Goal: Task Accomplishment & Management: Complete application form

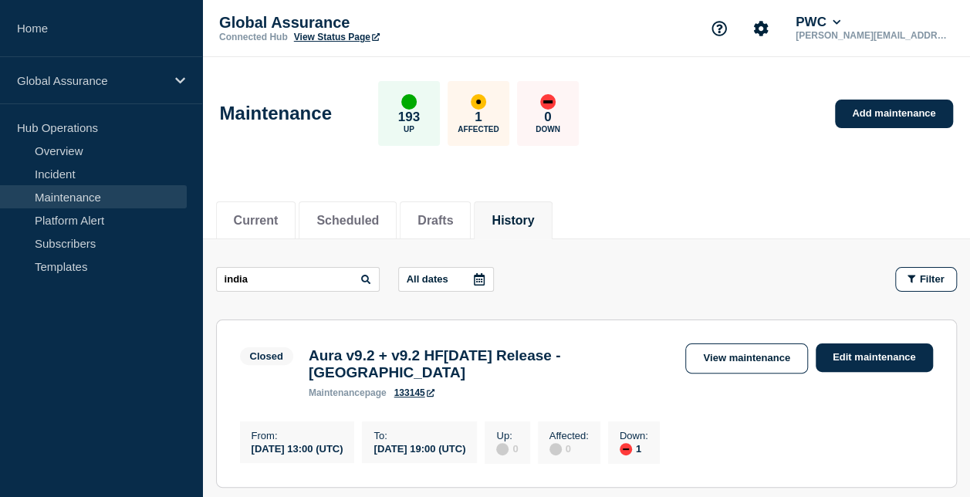
click at [168, 199] on link "Maintenance" at bounding box center [93, 196] width 187 height 23
click at [432, 218] on button "Drafts" at bounding box center [436, 221] width 36 height 14
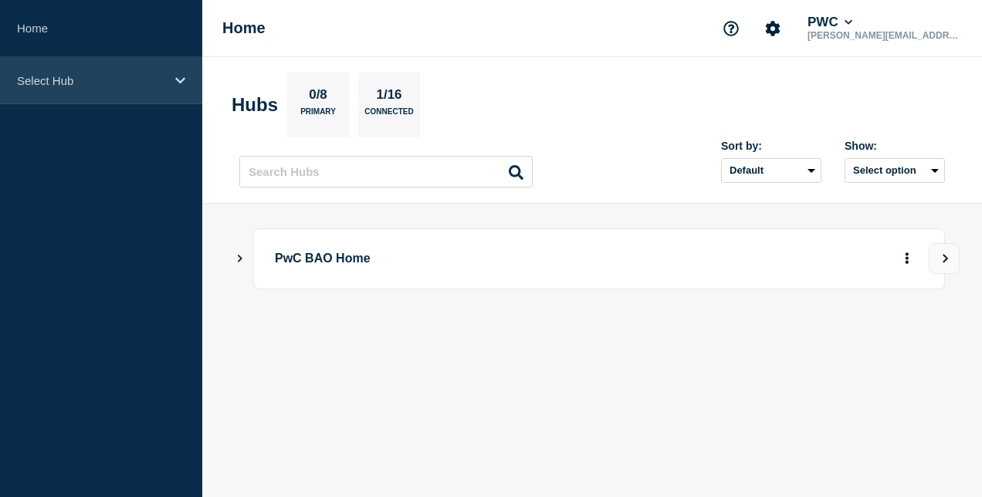
click at [83, 80] on p "Select Hub" at bounding box center [91, 80] width 148 height 13
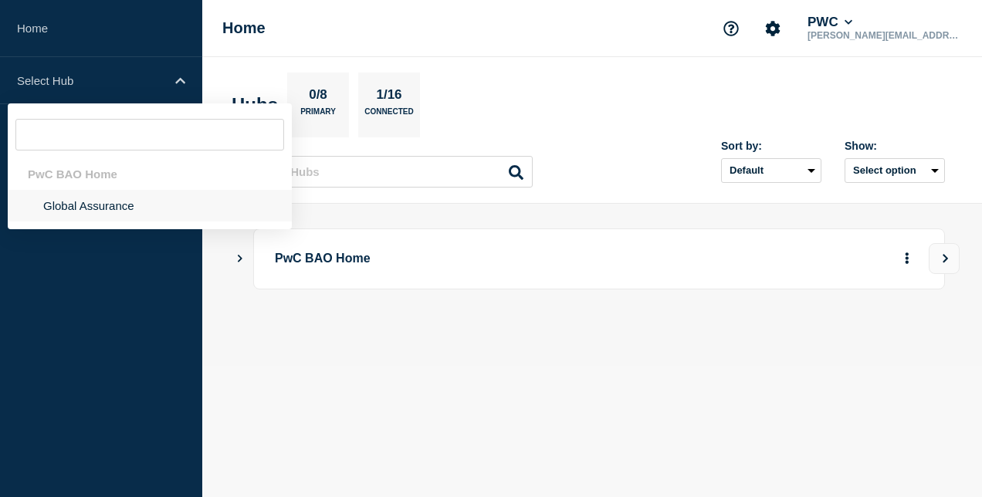
click at [102, 212] on li "Global Assurance" at bounding box center [150, 206] width 284 height 32
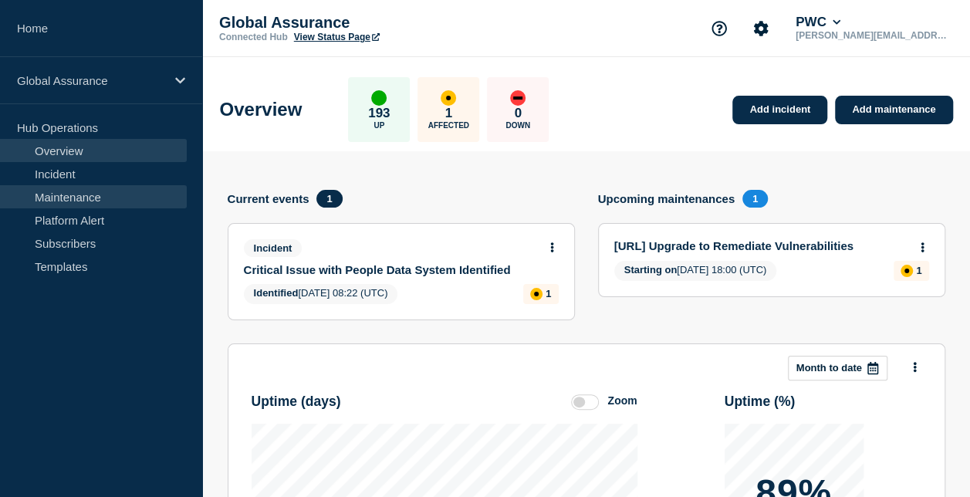
click at [101, 193] on link "Maintenance" at bounding box center [93, 196] width 187 height 23
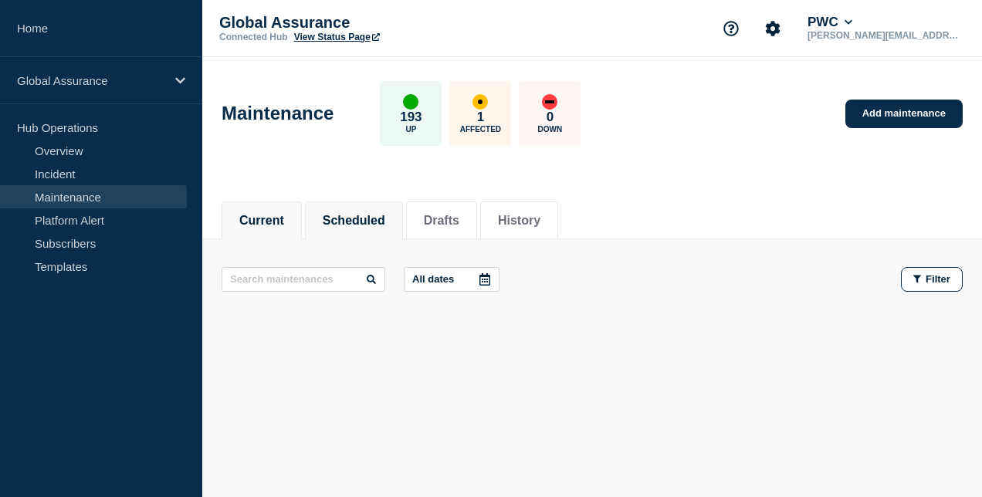
click at [352, 225] on button "Scheduled" at bounding box center [354, 221] width 63 height 14
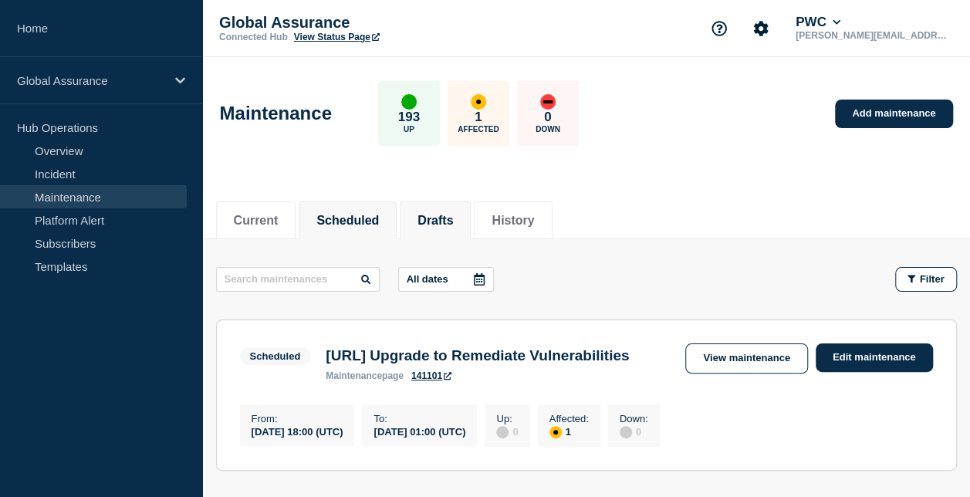
click at [438, 223] on button "Drafts" at bounding box center [436, 221] width 36 height 14
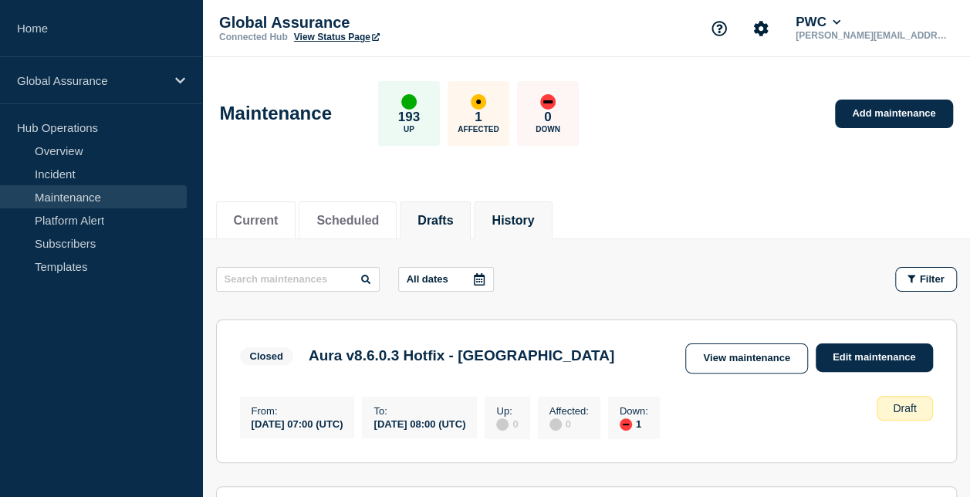
click at [520, 222] on button "History" at bounding box center [513, 221] width 42 height 14
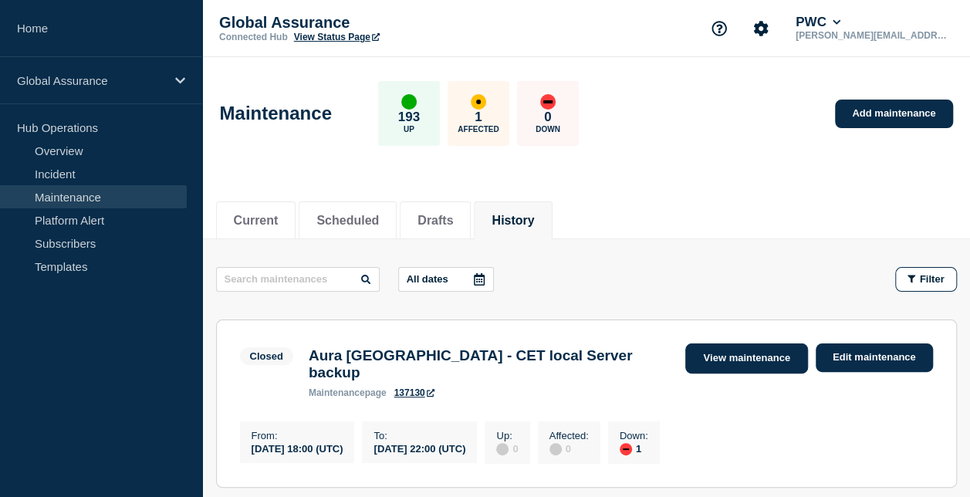
click at [748, 351] on link "View maintenance" at bounding box center [747, 359] width 122 height 30
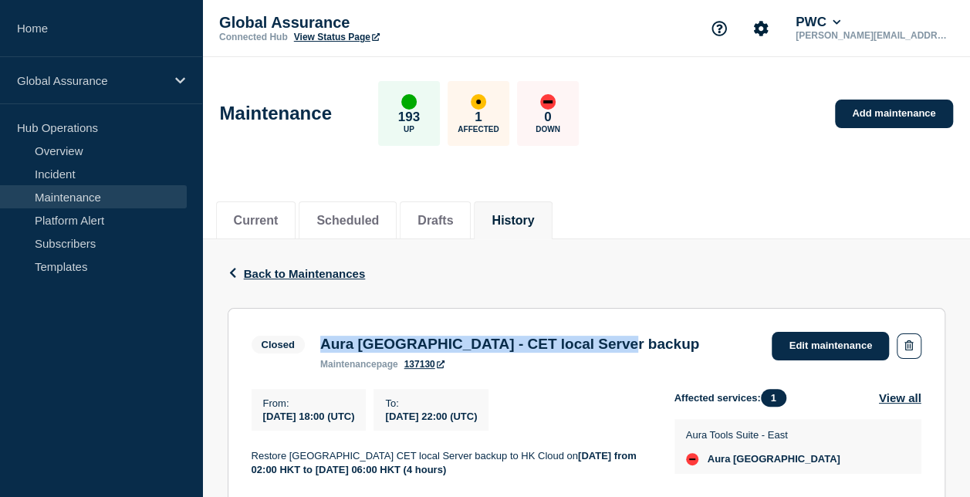
drag, startPoint x: 318, startPoint y: 344, endPoint x: 669, endPoint y: 341, distance: 350.5
click at [669, 341] on div "Aura Hong Kong - CET local Server backup maintenance page 137130" at bounding box center [510, 353] width 394 height 34
copy h3 "Aura [GEOGRAPHIC_DATA] - CET local Server backup"
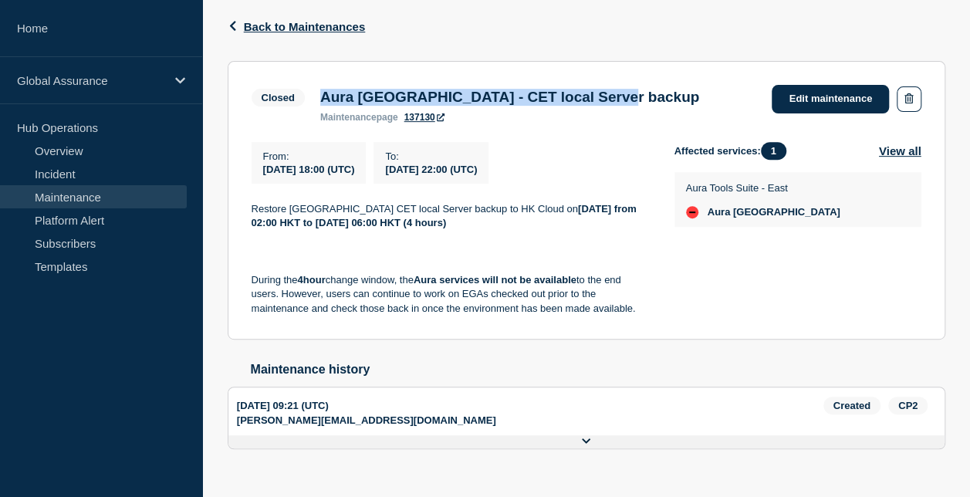
scroll to position [279, 0]
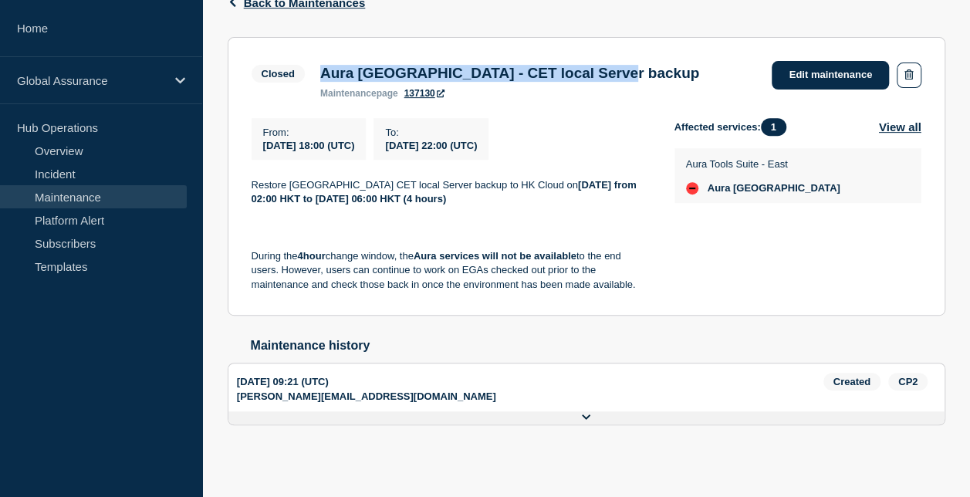
drag, startPoint x: 249, startPoint y: 173, endPoint x: 646, endPoint y: 295, distance: 415.1
click at [646, 295] on section "Closed Aura Hong Kong - CET local Server backup maintenance page 137130 Edit ma…" at bounding box center [587, 176] width 718 height 279
copy div "Restore Hong Kong CET local Server backup to HK Cloud on Wednesday, 17 Septembe…"
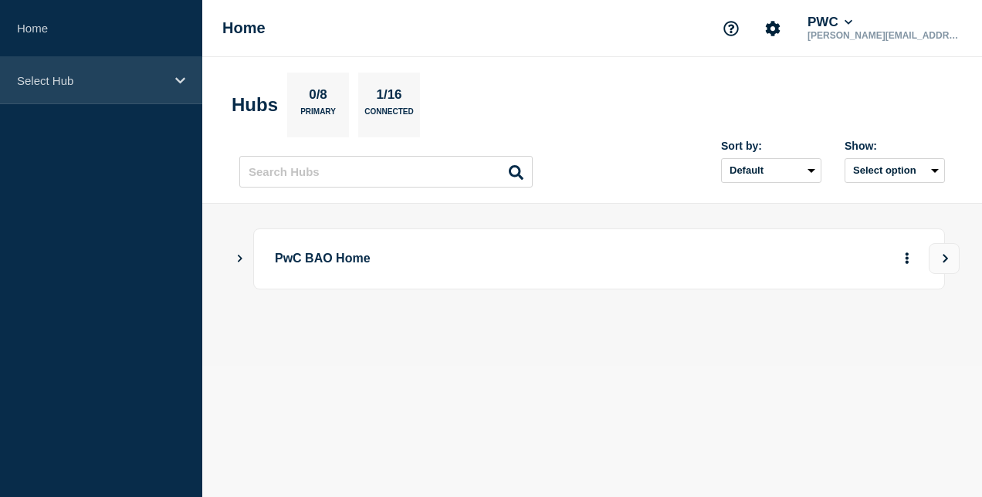
click at [73, 79] on p "Select Hub" at bounding box center [91, 80] width 148 height 13
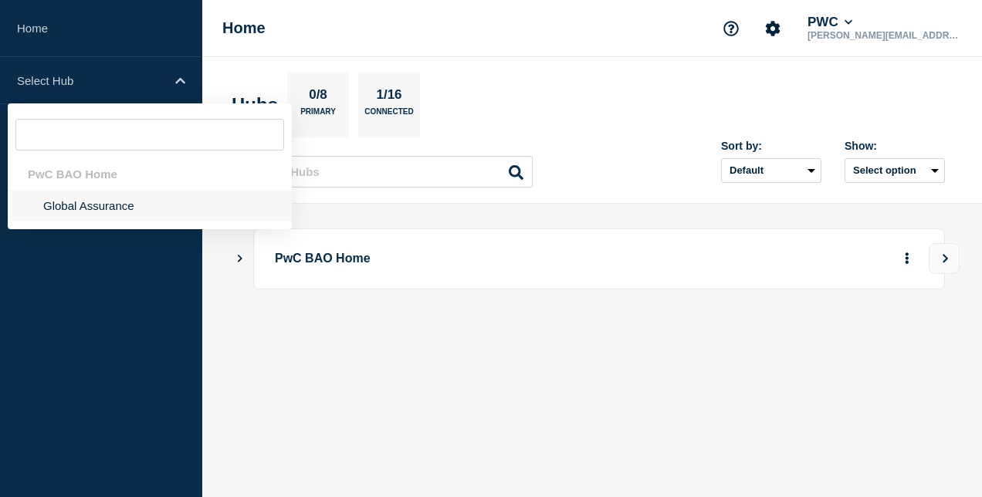
click at [94, 206] on li "Global Assurance" at bounding box center [150, 206] width 284 height 32
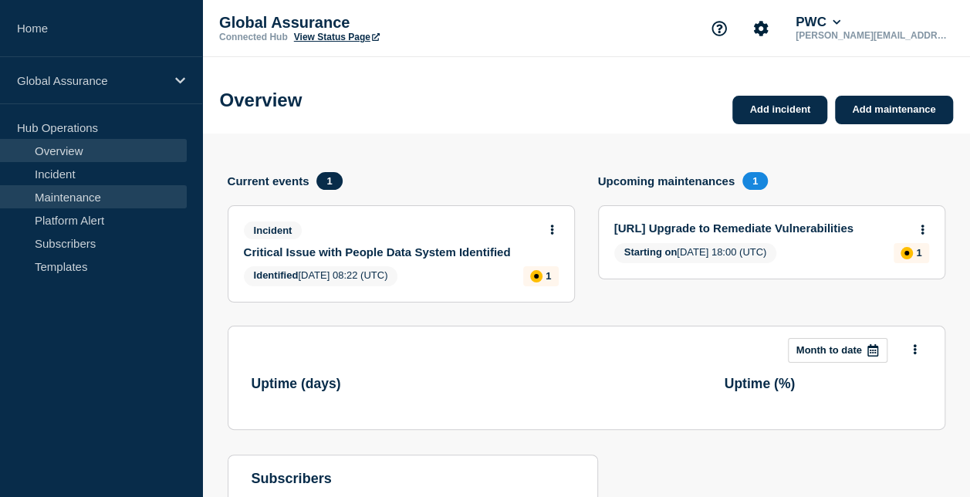
click at [106, 198] on link "Maintenance" at bounding box center [93, 196] width 187 height 23
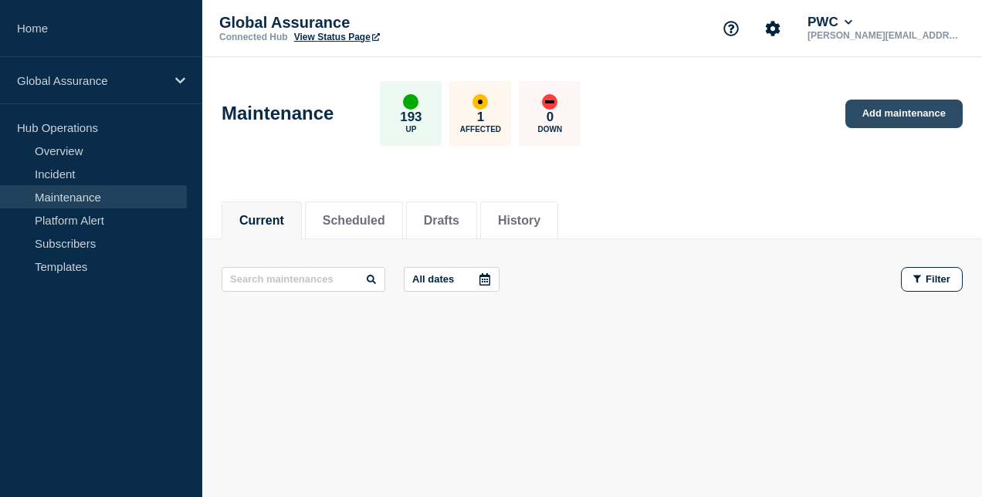
click at [886, 107] on link "Add maintenance" at bounding box center [903, 114] width 117 height 29
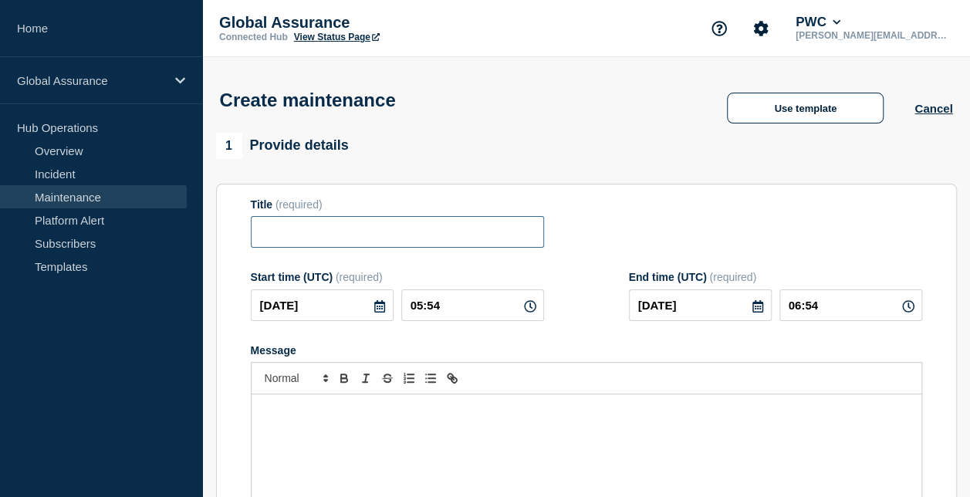
click at [303, 229] on input "Title" at bounding box center [397, 232] width 293 height 32
paste input "Aura [GEOGRAPHIC_DATA] - CET local Server backup"
type input "Aura [GEOGRAPHIC_DATA] - CET local Server backup"
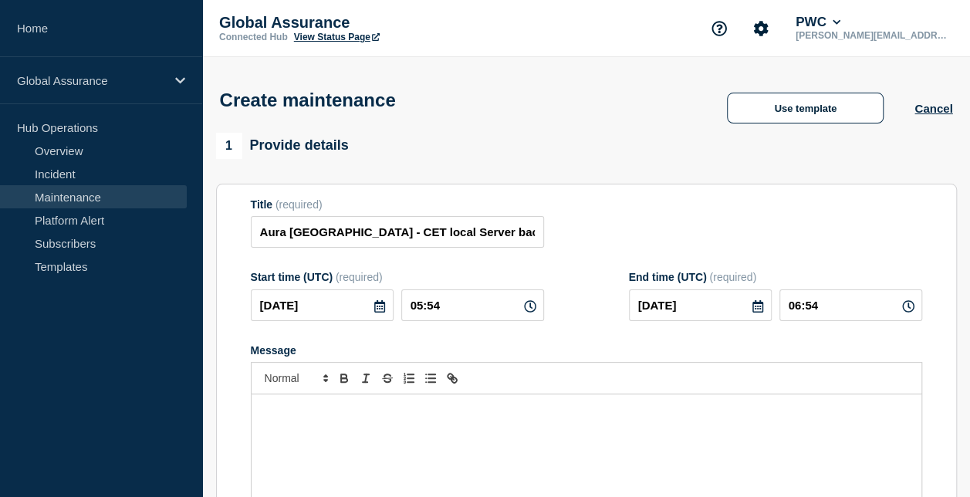
click at [526, 312] on icon at bounding box center [530, 306] width 12 height 12
drag, startPoint x: 421, startPoint y: 307, endPoint x: 412, endPoint y: 307, distance: 8.5
click at [412, 307] on input "05:54" at bounding box center [472, 305] width 143 height 32
type input "18:54"
type input "19:54"
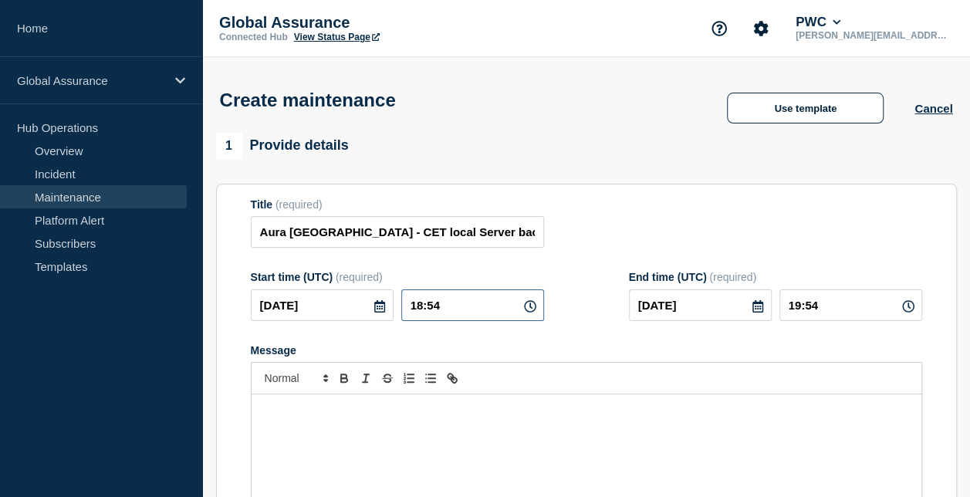
drag, startPoint x: 440, startPoint y: 310, endPoint x: 428, endPoint y: 310, distance: 12.4
click at [428, 310] on input "18:54" at bounding box center [472, 305] width 143 height 32
type input "18:00"
drag, startPoint x: 799, startPoint y: 306, endPoint x: 787, endPoint y: 305, distance: 11.6
click at [787, 305] on input "19:00" at bounding box center [851, 305] width 143 height 32
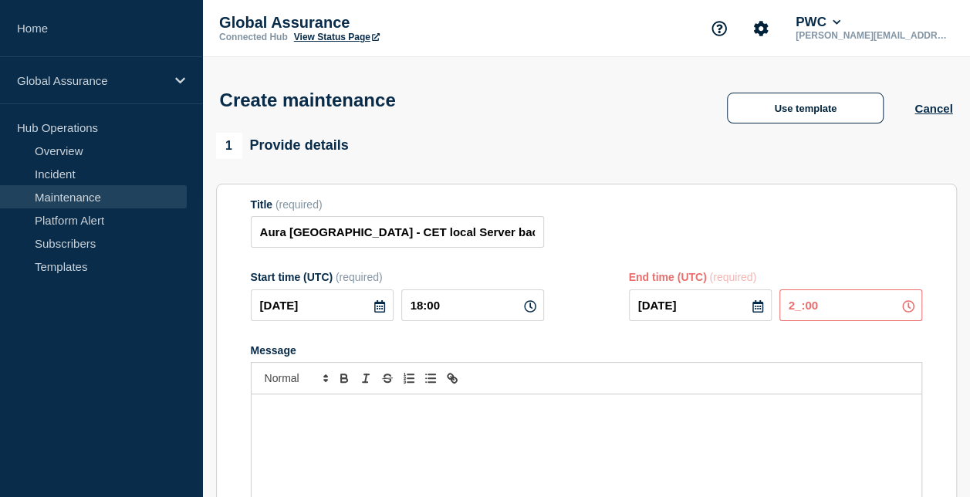
type input "22:00"
click at [340, 428] on div "Message" at bounding box center [587, 486] width 670 height 185
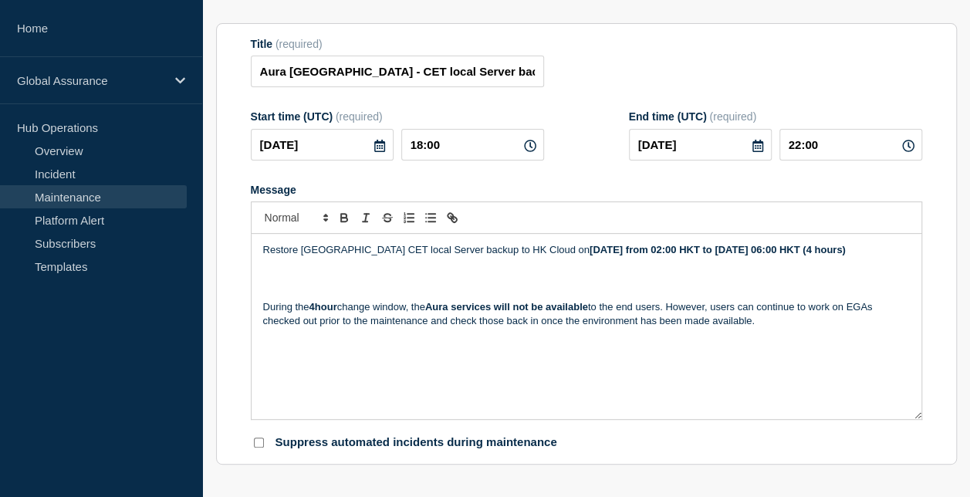
scroll to position [162, 0]
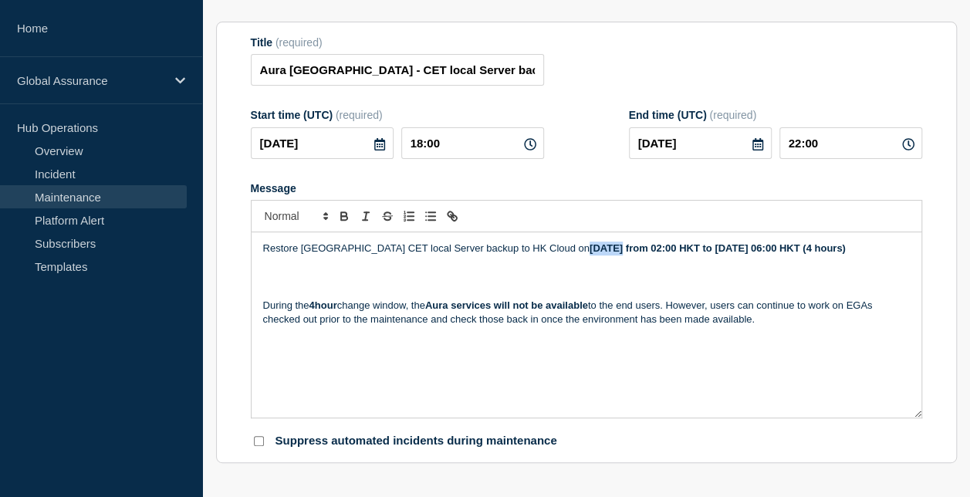
drag, startPoint x: 575, startPoint y: 252, endPoint x: 539, endPoint y: 245, distance: 36.8
click at [590, 245] on strong "[DATE] from 02:00 HKT to [DATE] 06:00 HKT (4 hours)" at bounding box center [718, 248] width 256 height 12
drag, startPoint x: 783, startPoint y: 252, endPoint x: 747, endPoint y: 252, distance: 35.5
click at [747, 252] on strong "[DATE] from 02:00 HKT to [DATE] 06:00 HKT (4 hours)" at bounding box center [718, 248] width 256 height 12
click at [594, 252] on strong "[DATE] from 02:00 HKT to [DATE] 06:00 HKT (4 hours)" at bounding box center [718, 248] width 256 height 12
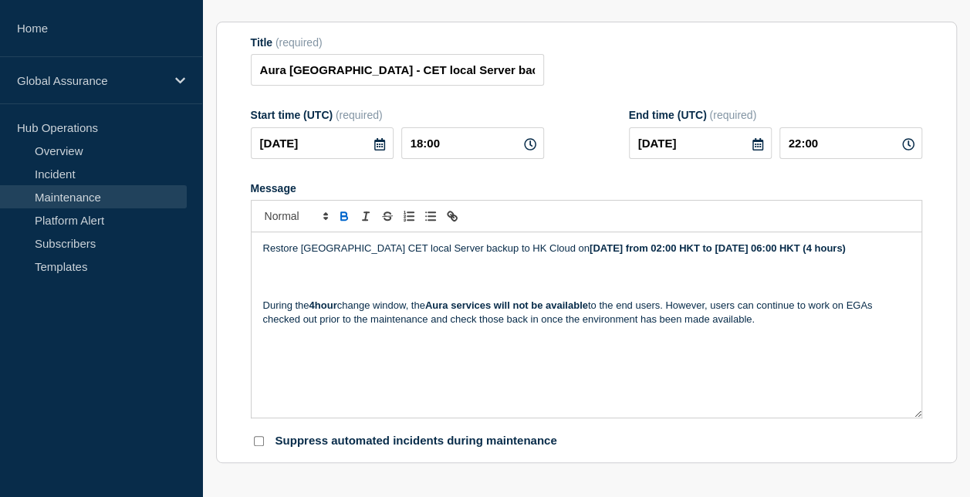
click at [801, 249] on strong "[DATE] from 02:00 HKT to [DATE] 06:00 HKT (4 hours)" at bounding box center [718, 248] width 256 height 12
click at [429, 299] on p "Message" at bounding box center [586, 292] width 647 height 14
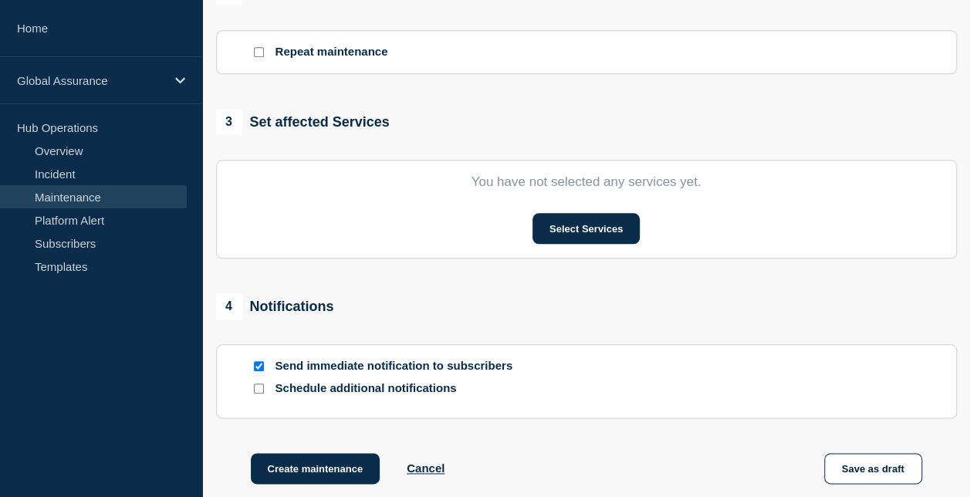
scroll to position [616, 0]
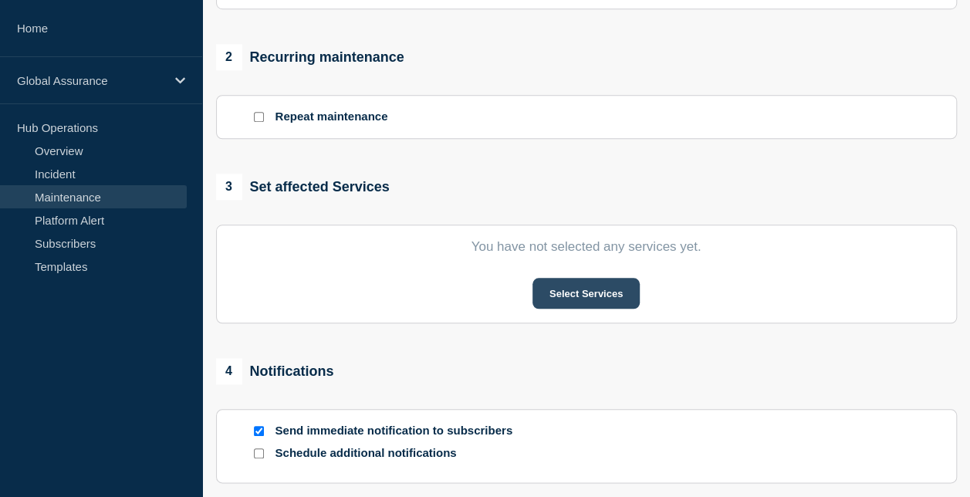
click at [569, 296] on button "Select Services" at bounding box center [586, 293] width 107 height 31
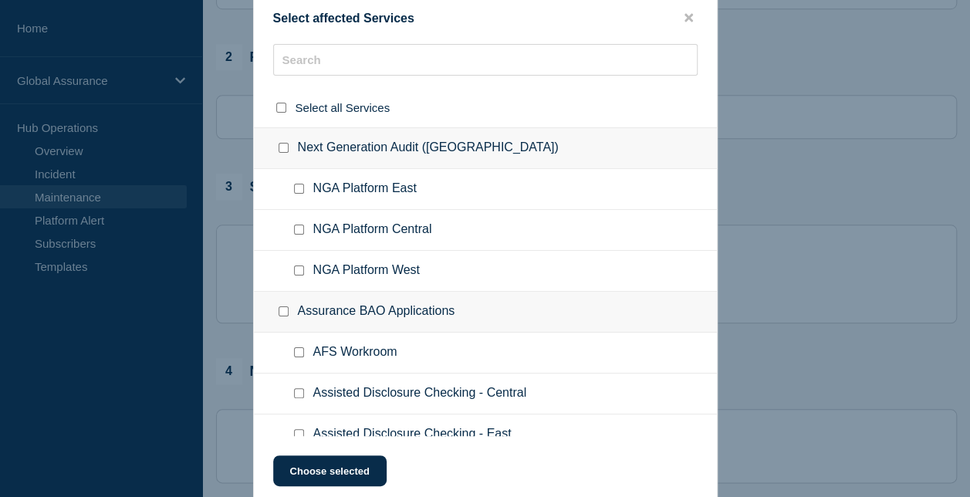
click at [360, 321] on div "Assurance BAO Applications" at bounding box center [485, 312] width 463 height 41
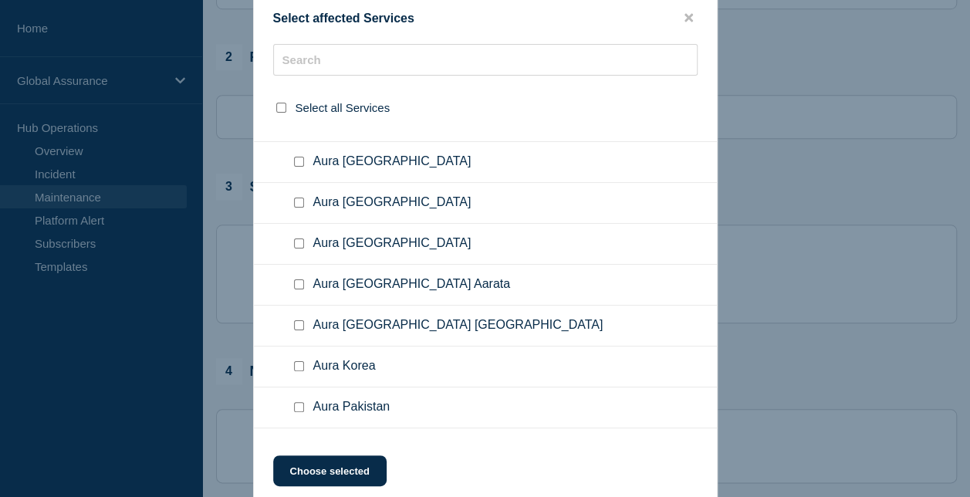
scroll to position [3628, 0]
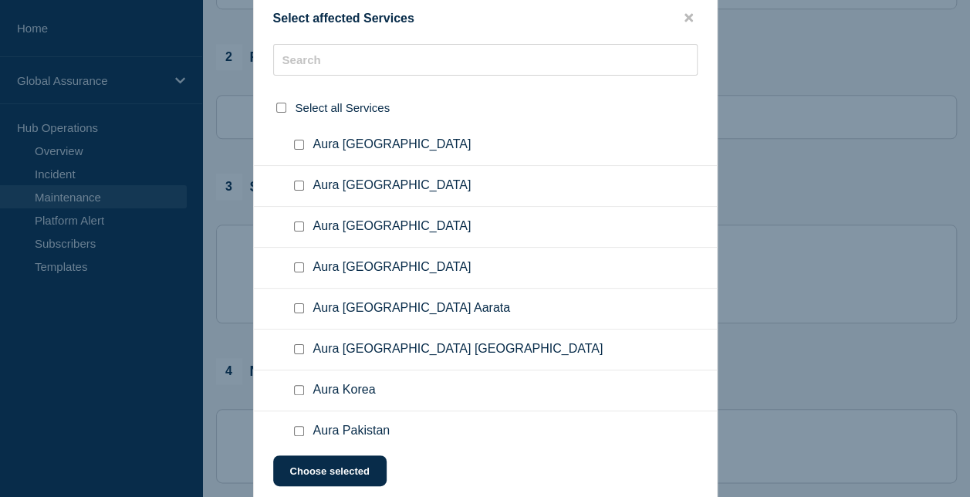
click at [295, 181] on input "Aura Hong Kong checkbox" at bounding box center [299, 186] width 10 height 10
checkbox input "true"
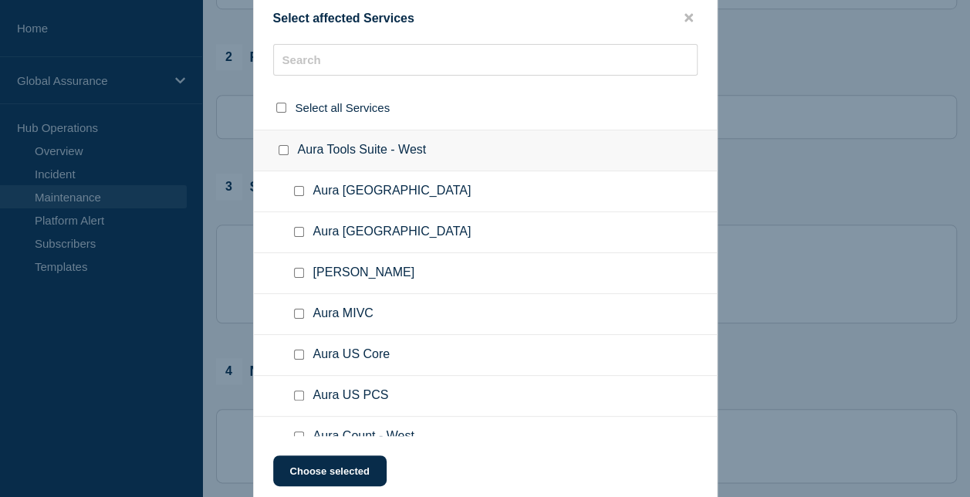
scroll to position [4863, 0]
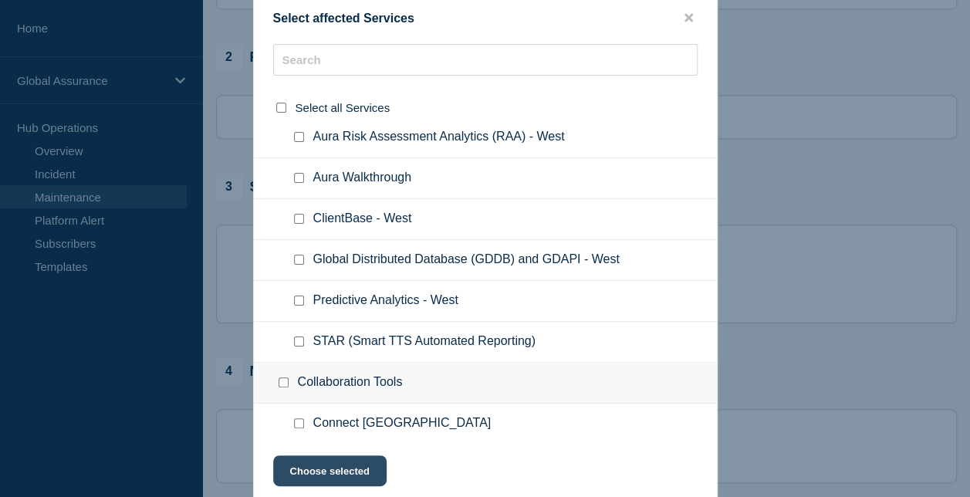
click at [324, 463] on button "Choose selected" at bounding box center [329, 470] width 113 height 31
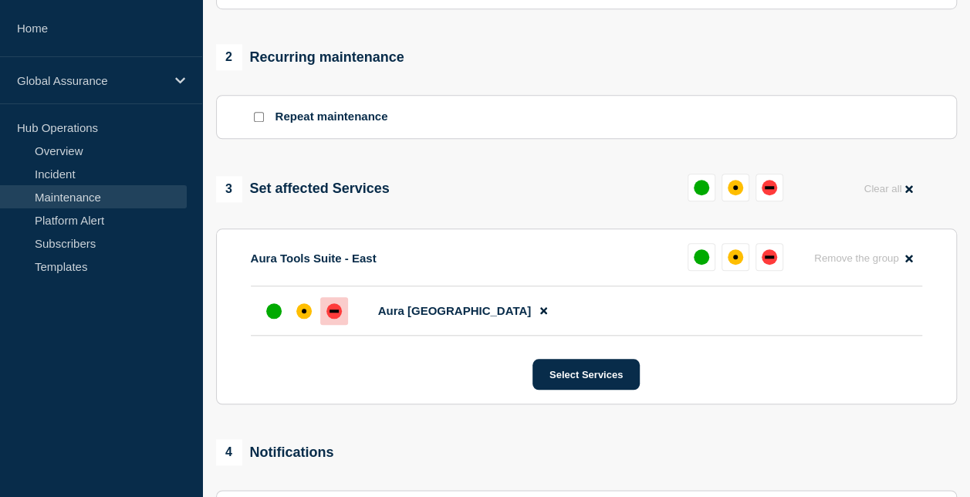
click at [336, 313] on div "down" at bounding box center [334, 311] width 9 height 3
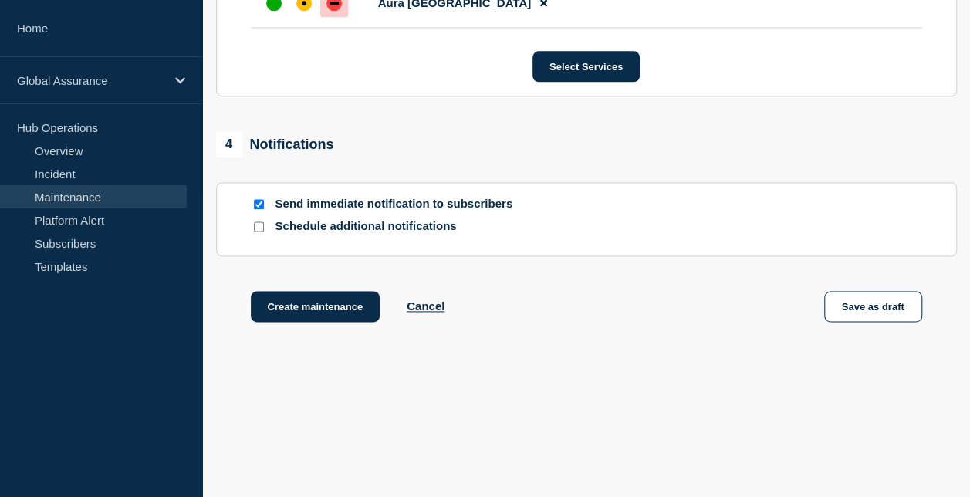
scroll to position [929, 0]
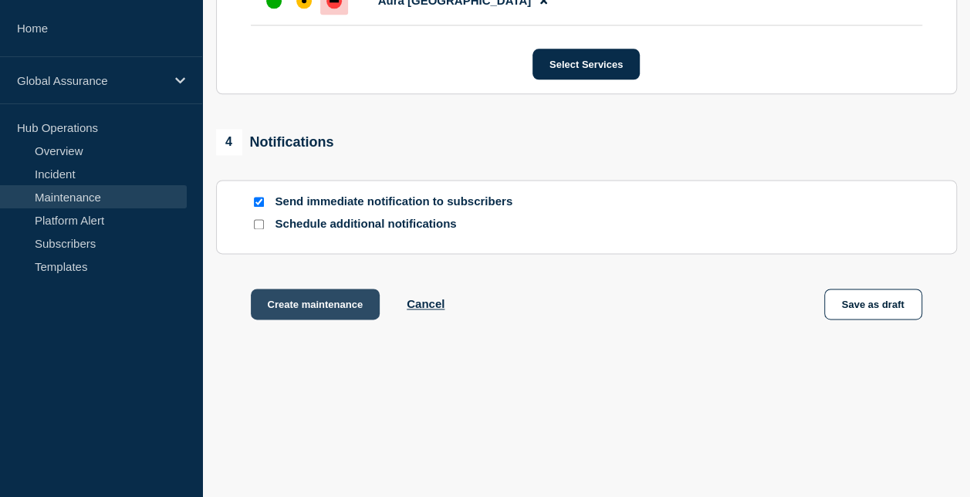
click at [338, 301] on button "Create maintenance" at bounding box center [316, 304] width 130 height 31
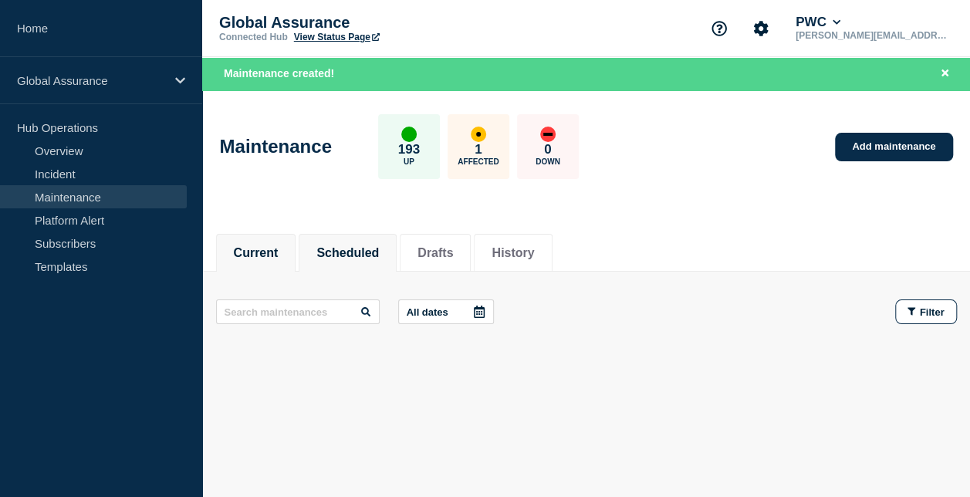
click at [381, 265] on li "Scheduled" at bounding box center [348, 253] width 98 height 38
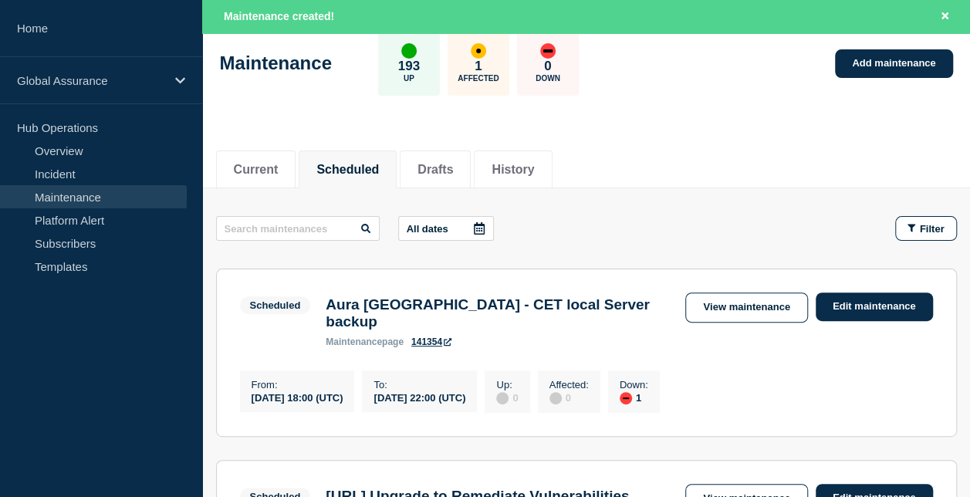
scroll to position [154, 0]
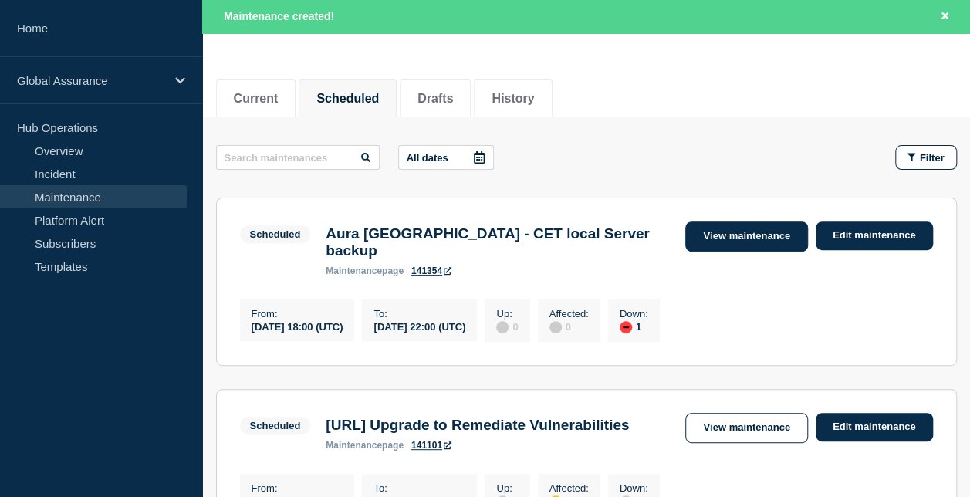
click at [752, 245] on link "View maintenance" at bounding box center [747, 237] width 122 height 30
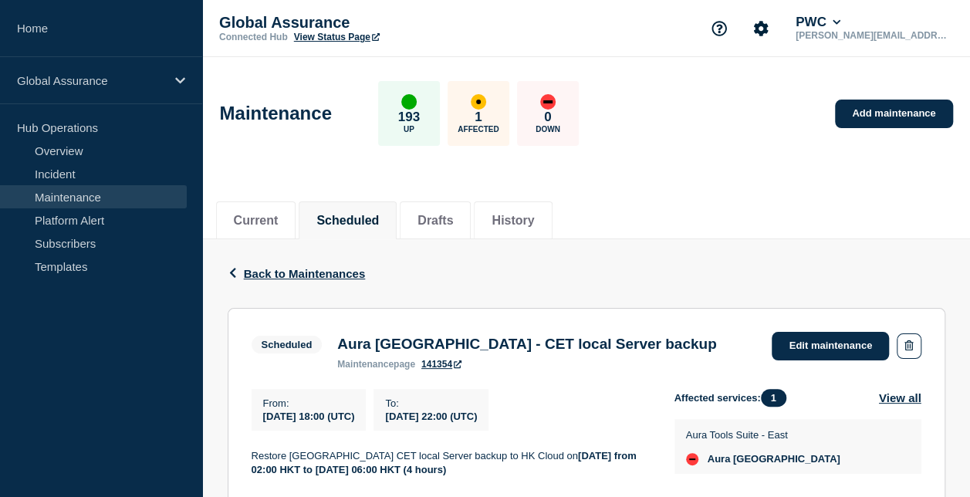
click at [462, 367] on icon at bounding box center [458, 365] width 8 height 8
drag, startPoint x: 473, startPoint y: 365, endPoint x: 429, endPoint y: 363, distance: 44.1
click at [431, 364] on div "maintenance page 141354" at bounding box center [526, 364] width 379 height 11
